Goal: Check status: Check status

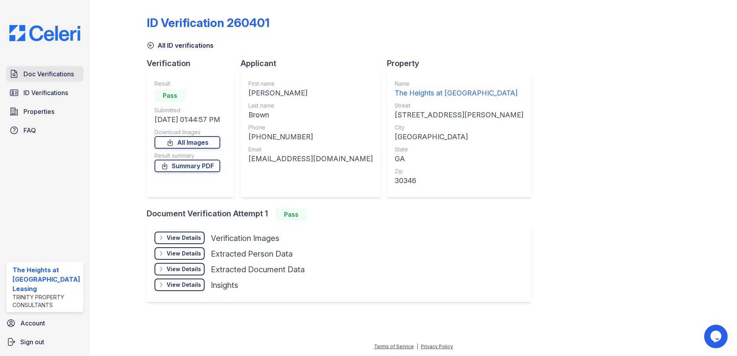
click at [52, 74] on span "Doc Verifications" at bounding box center [48, 73] width 50 height 9
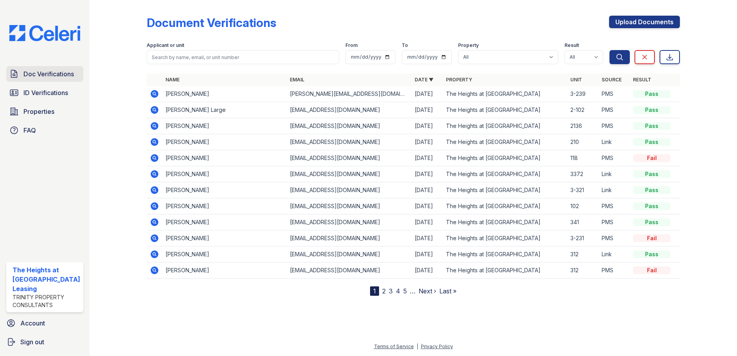
click at [32, 72] on span "Doc Verifications" at bounding box center [48, 73] width 50 height 9
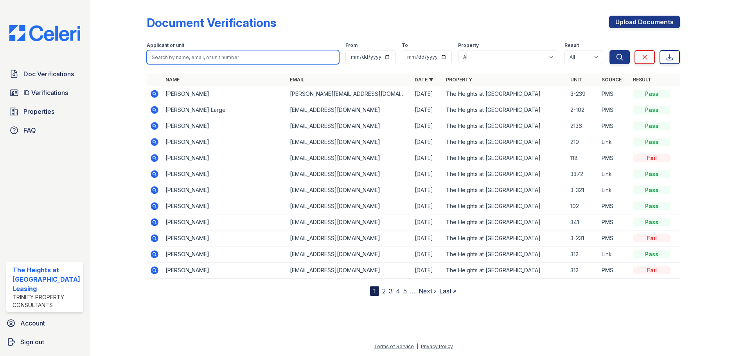
click at [186, 61] on input "search" at bounding box center [243, 57] width 193 height 14
paste input "[PERSON_NAME]"
type input "[PERSON_NAME]"
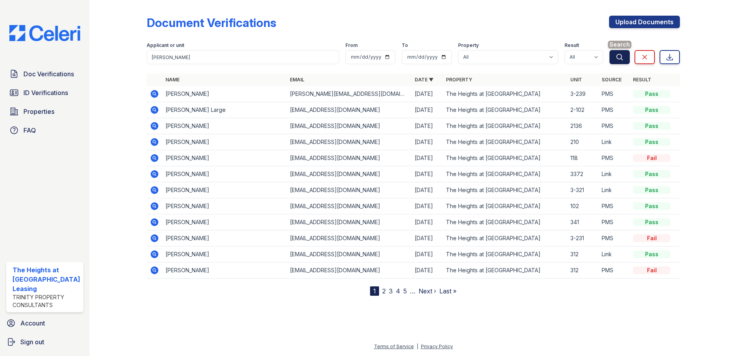
click at [622, 59] on icon "submit" at bounding box center [620, 57] width 6 height 6
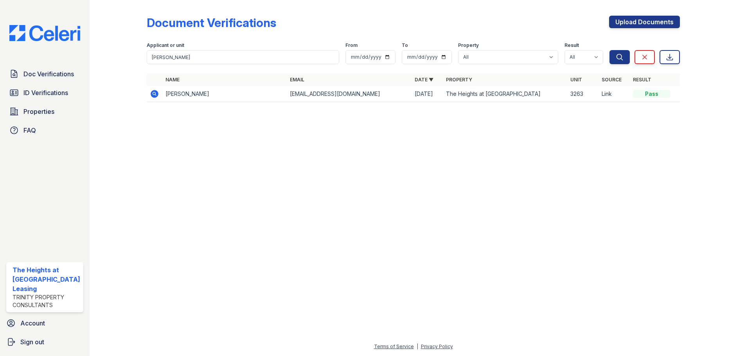
click at [147, 95] on td at bounding box center [155, 94] width 16 height 16
click at [158, 93] on icon at bounding box center [154, 93] width 9 height 9
